Goal: Navigation & Orientation: Find specific page/section

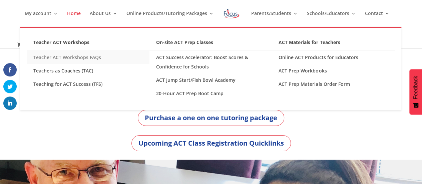
click at [85, 57] on link "Teacher ACT Workshops FAQs" at bounding box center [88, 57] width 123 height 13
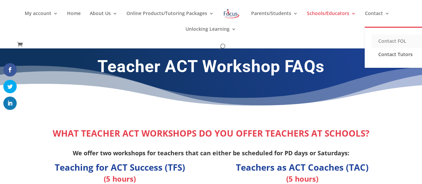
click at [375, 40] on link "Contact FOL" at bounding box center [404, 40] width 67 height 13
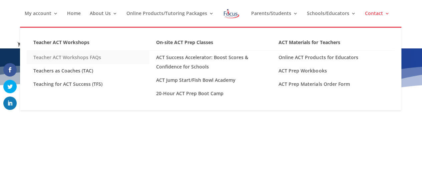
click at [79, 59] on link "Teacher ACT Workshops FAQs" at bounding box center [88, 57] width 123 height 13
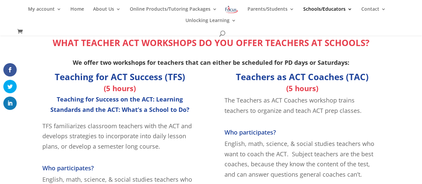
scroll to position [81, 0]
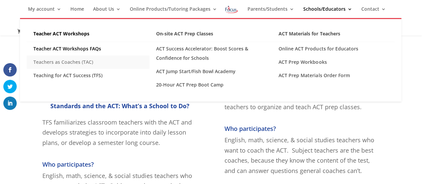
click at [79, 62] on link "Teachers as Coaches (TAC)" at bounding box center [88, 61] width 123 height 13
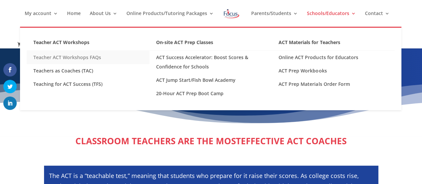
click at [88, 58] on link "Teacher ACT Workshops FAQs" at bounding box center [88, 57] width 123 height 13
